Goal: Find specific page/section: Find specific page/section

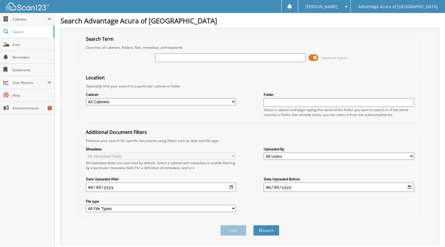
click at [170, 57] on input "text" at bounding box center [230, 57] width 150 height 9
type input "77926"
click at [269, 229] on button "Search" at bounding box center [266, 230] width 26 height 11
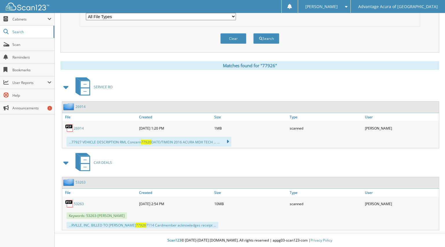
scroll to position [193, 0]
click at [82, 127] on link "26914" at bounding box center [79, 127] width 10 height 5
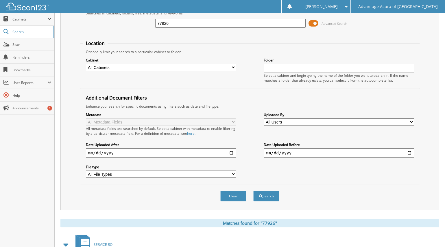
scroll to position [0, 0]
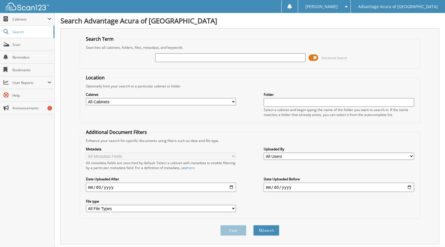
click at [163, 59] on input "text" at bounding box center [230, 57] width 150 height 9
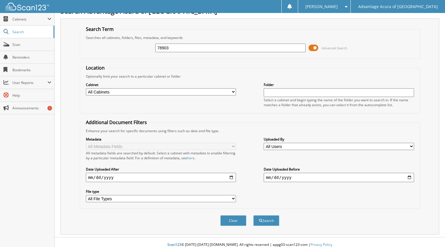
scroll to position [15, 0]
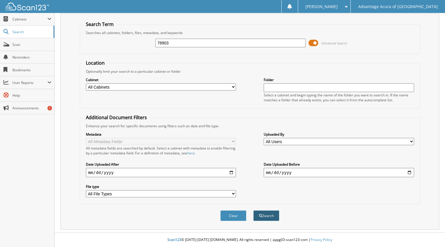
type input "78903"
click at [269, 211] on button "Search" at bounding box center [266, 216] width 26 height 11
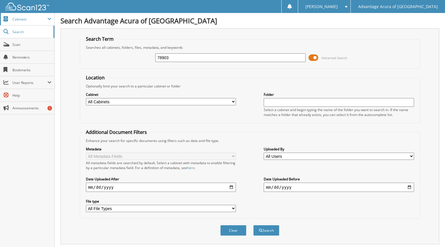
click at [24, 18] on span "Cabinets" at bounding box center [29, 19] width 35 height 5
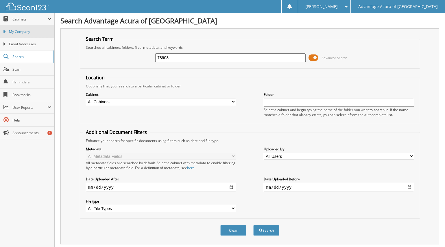
click at [33, 33] on span "My Company" at bounding box center [30, 31] width 42 height 5
